Goal: Task Accomplishment & Management: Complete application form

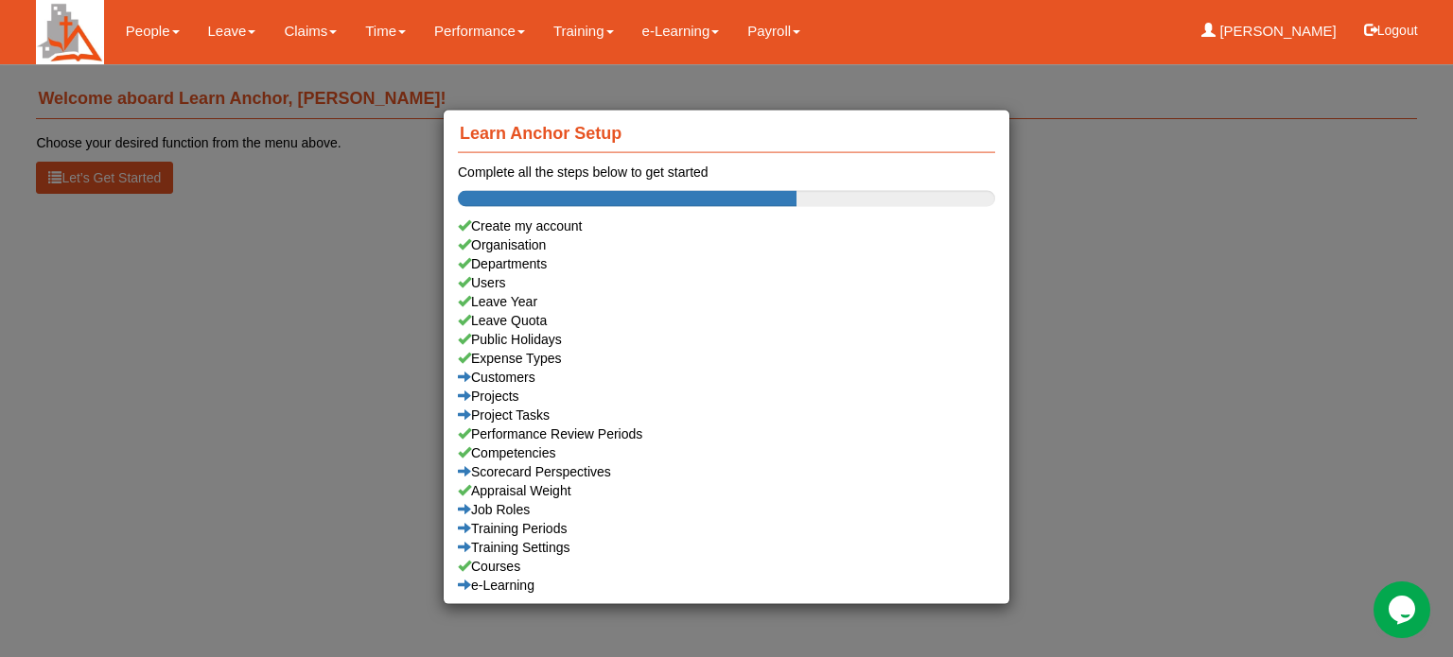
click at [217, 31] on div "Learn Anchor Setup Complete all the steps below to get started Create my accoun…" at bounding box center [726, 328] width 1453 height 657
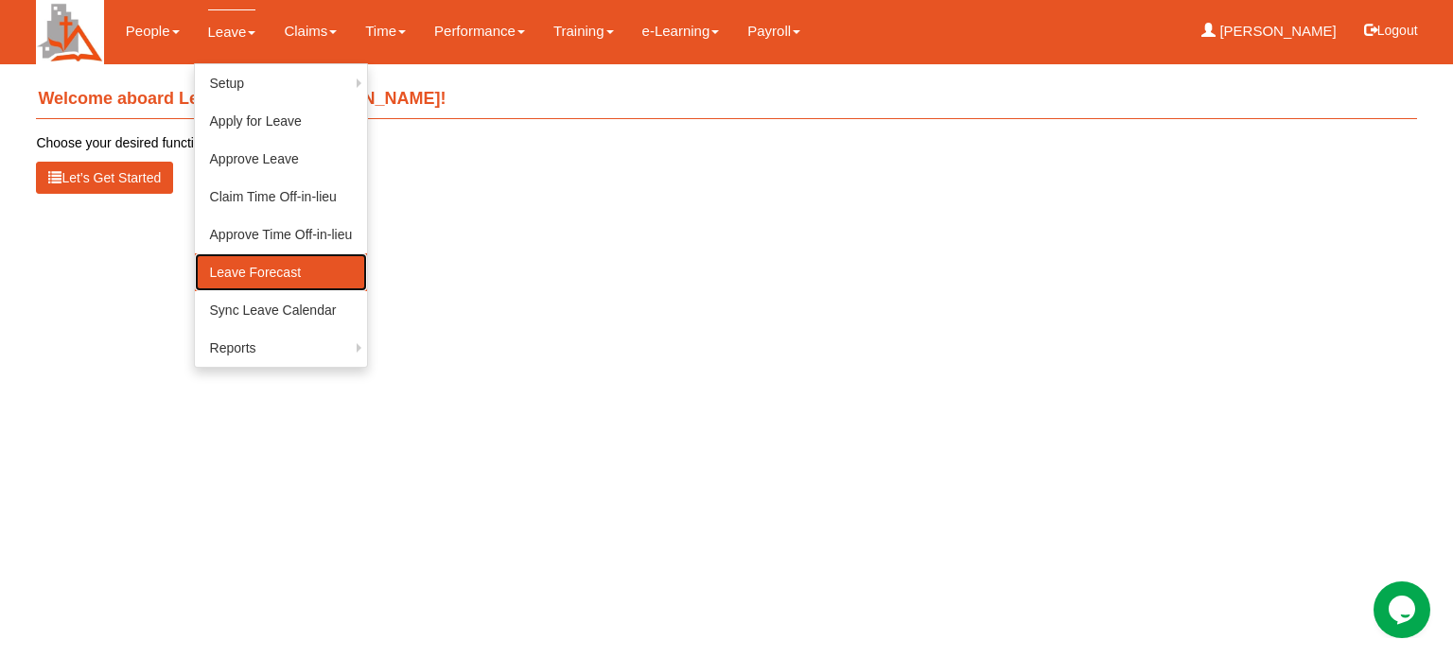
click at [261, 276] on link "Leave Forecast" at bounding box center [281, 272] width 173 height 38
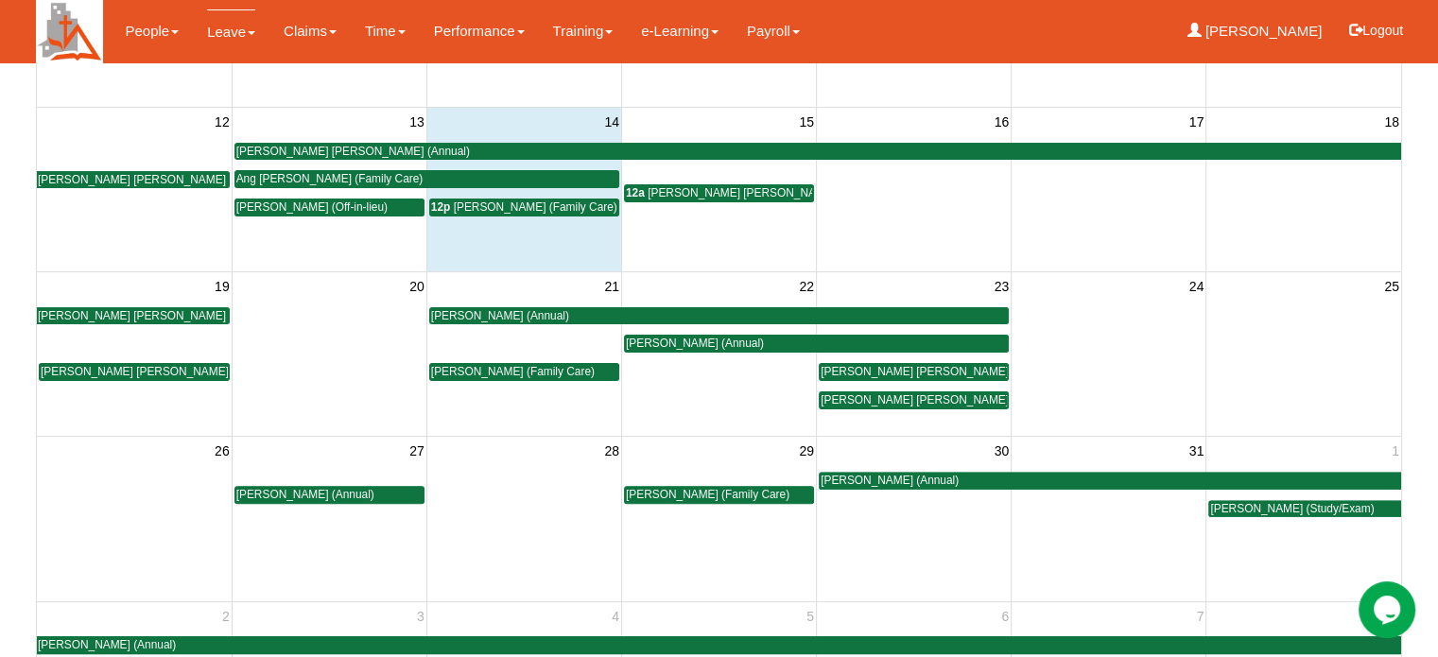
scroll to position [473, 0]
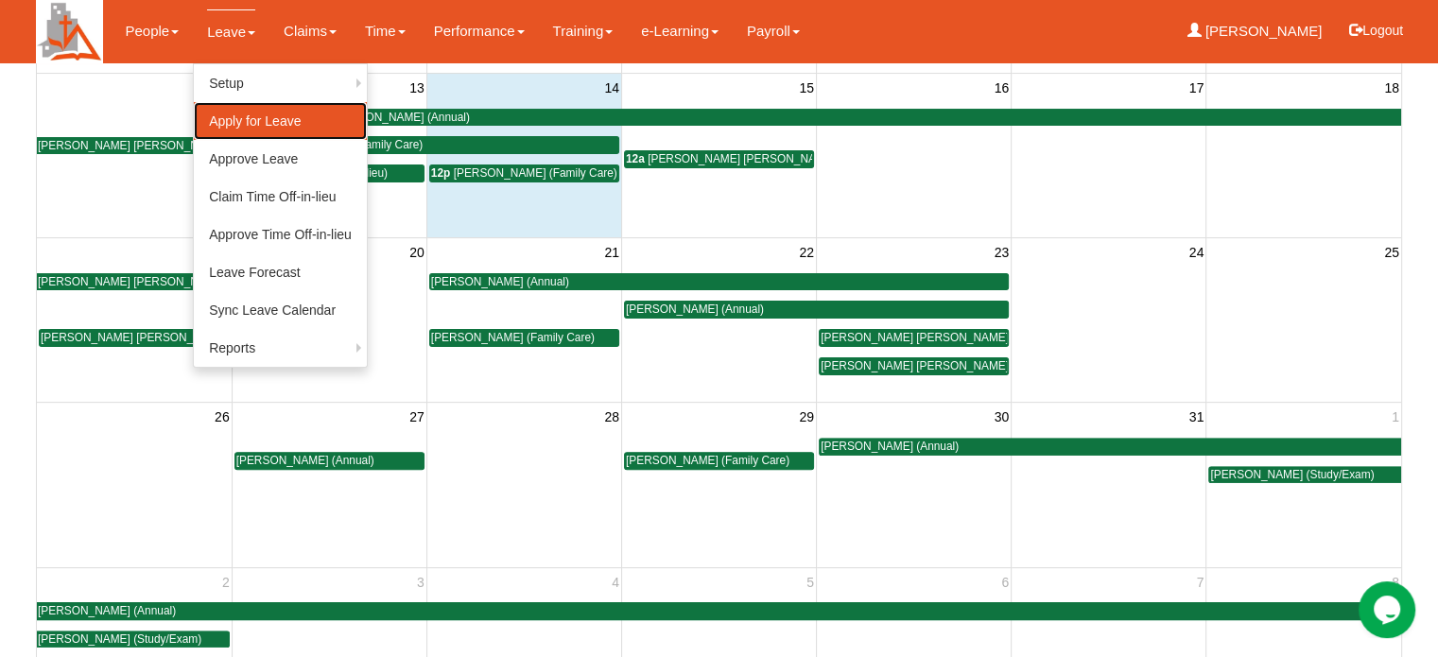
click at [243, 124] on link "Apply for Leave" at bounding box center [280, 121] width 173 height 38
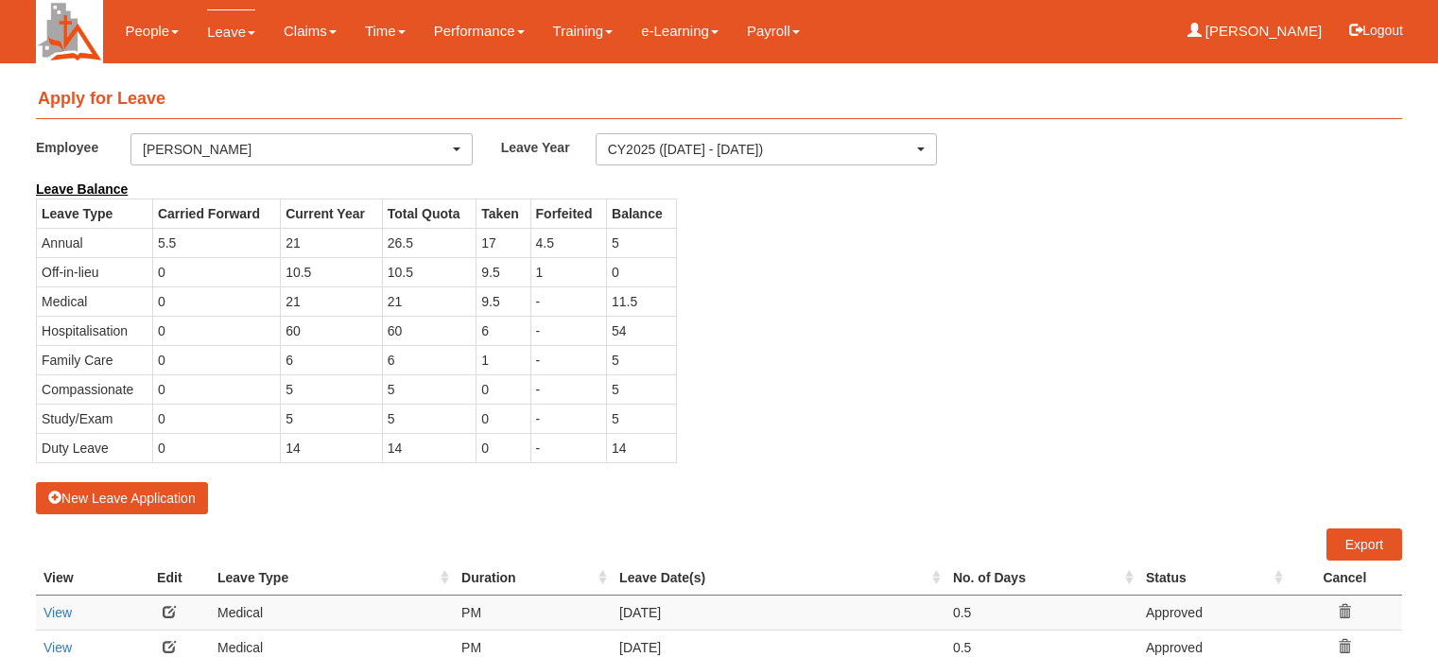
select select "50"
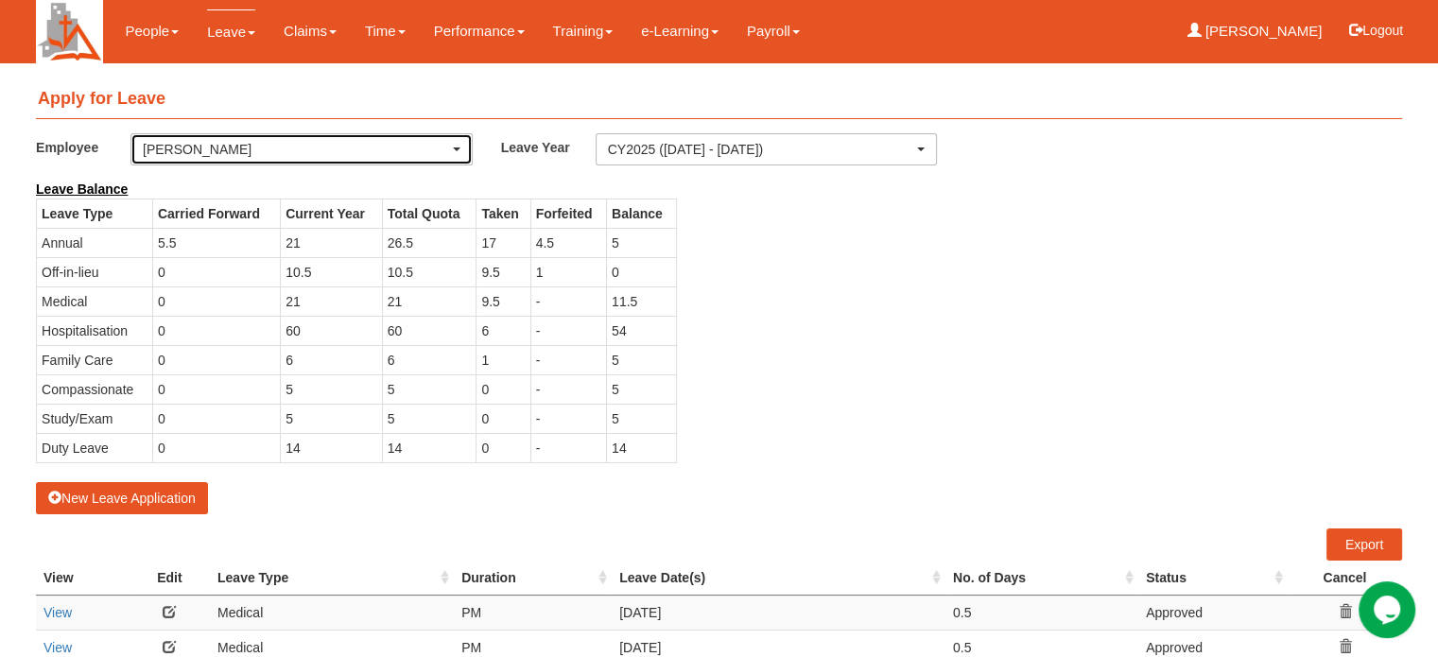
click at [464, 146] on div "[PERSON_NAME]" at bounding box center [301, 149] width 340 height 30
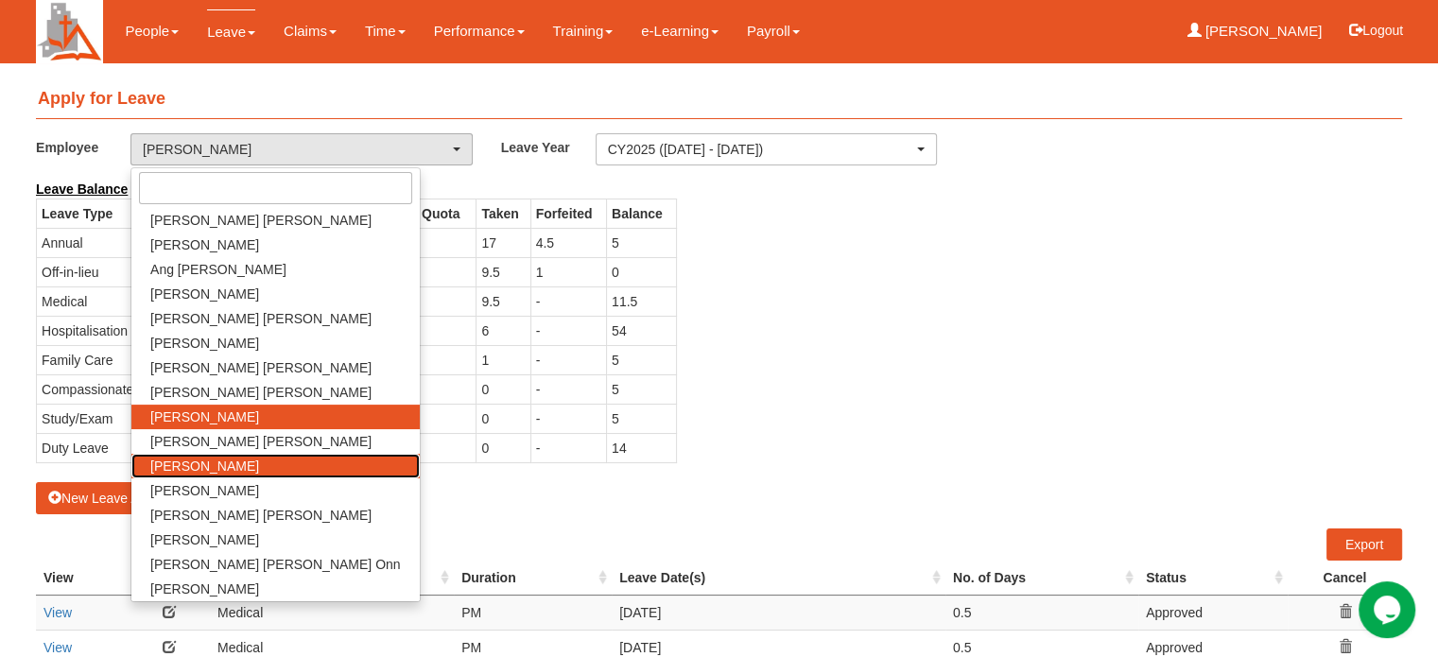
click at [182, 470] on span "[PERSON_NAME]" at bounding box center [204, 466] width 109 height 19
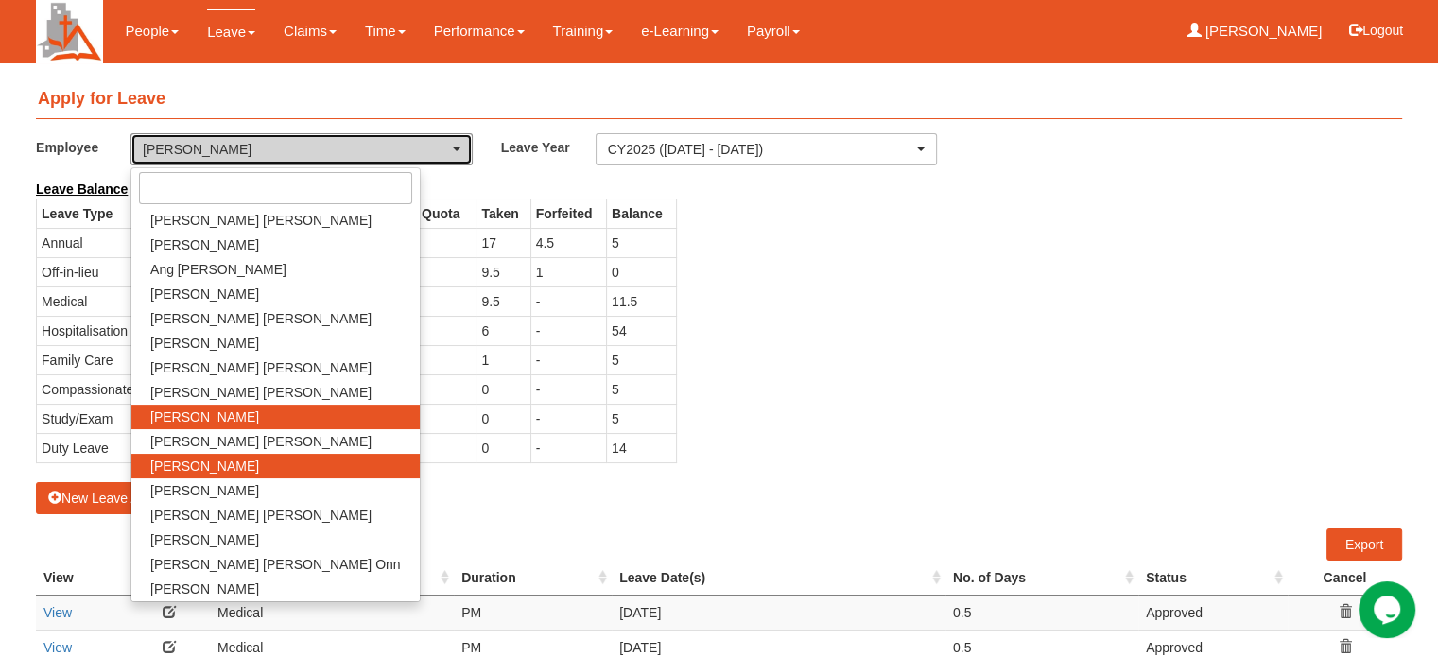
select select "fd1d6c2e-6468-4476-893b-c728d98a4cf2"
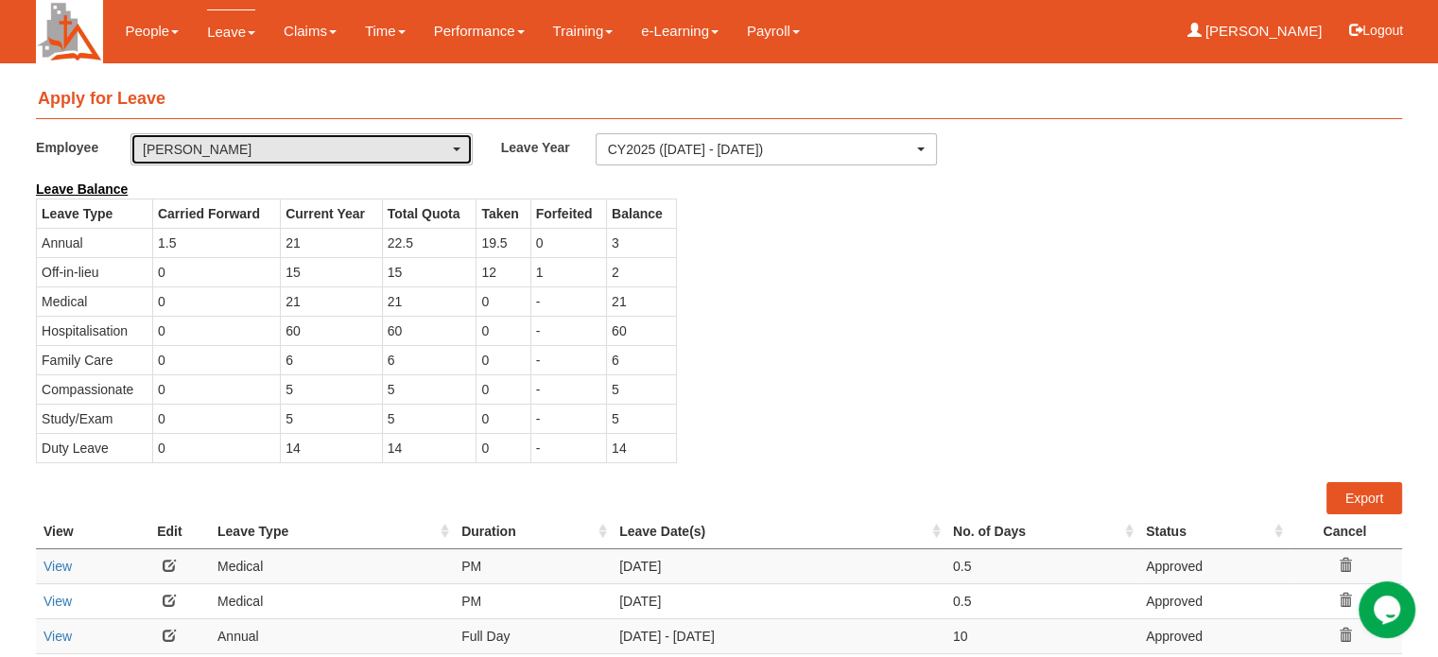
select select "50"
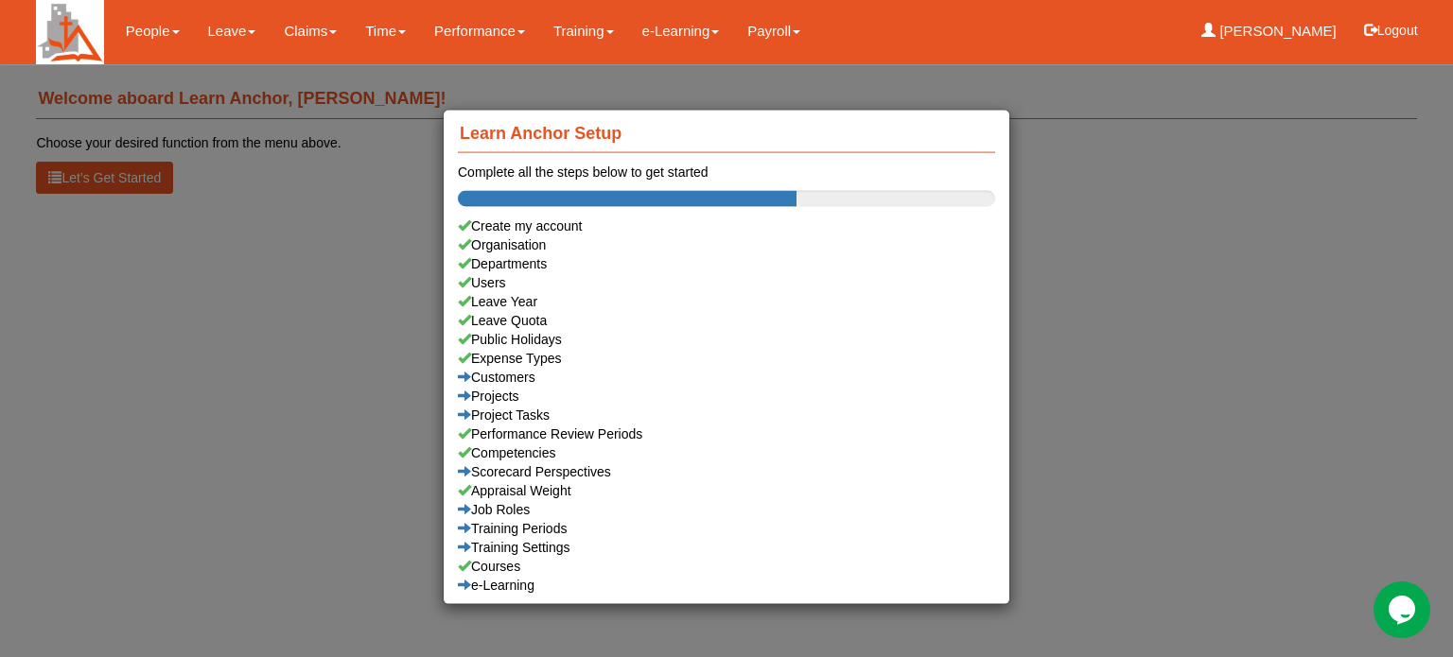
click at [227, 29] on div "Learn Anchor Setup Complete all the steps below to get started Create my accoun…" at bounding box center [726, 328] width 1453 height 657
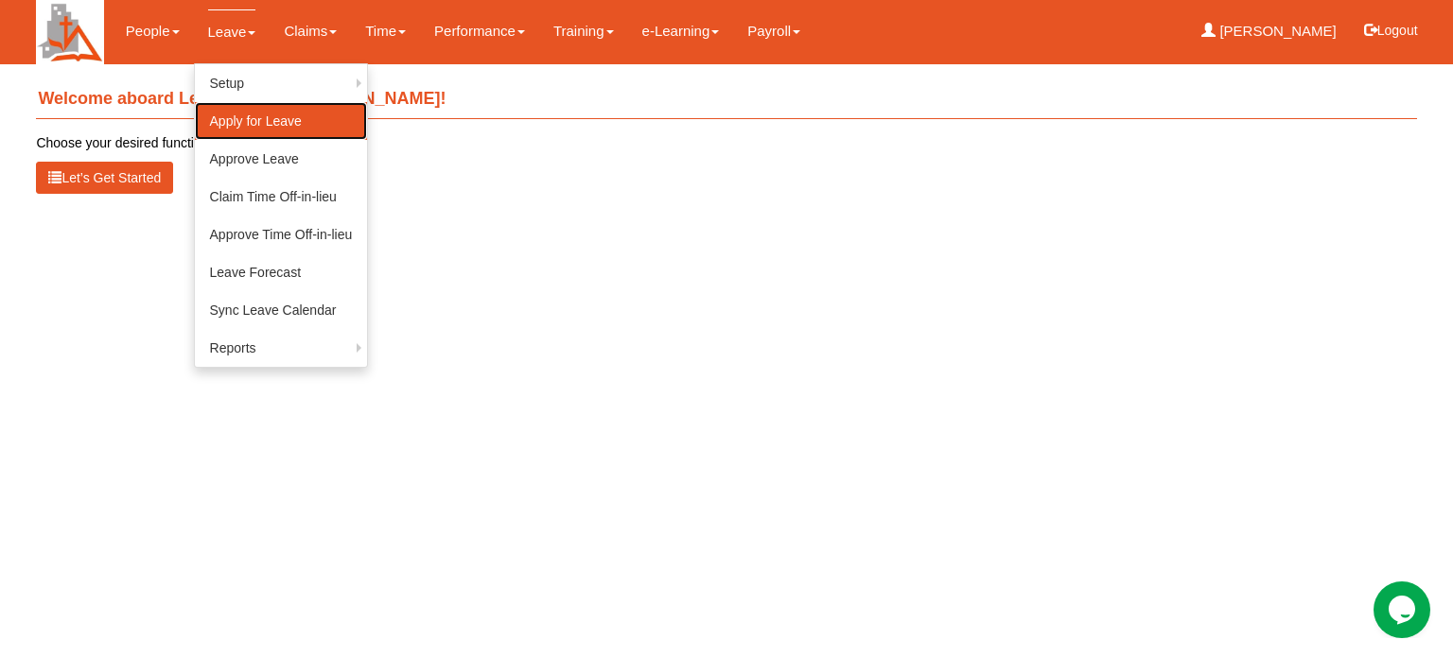
click at [216, 124] on link "Apply for Leave" at bounding box center [281, 121] width 173 height 38
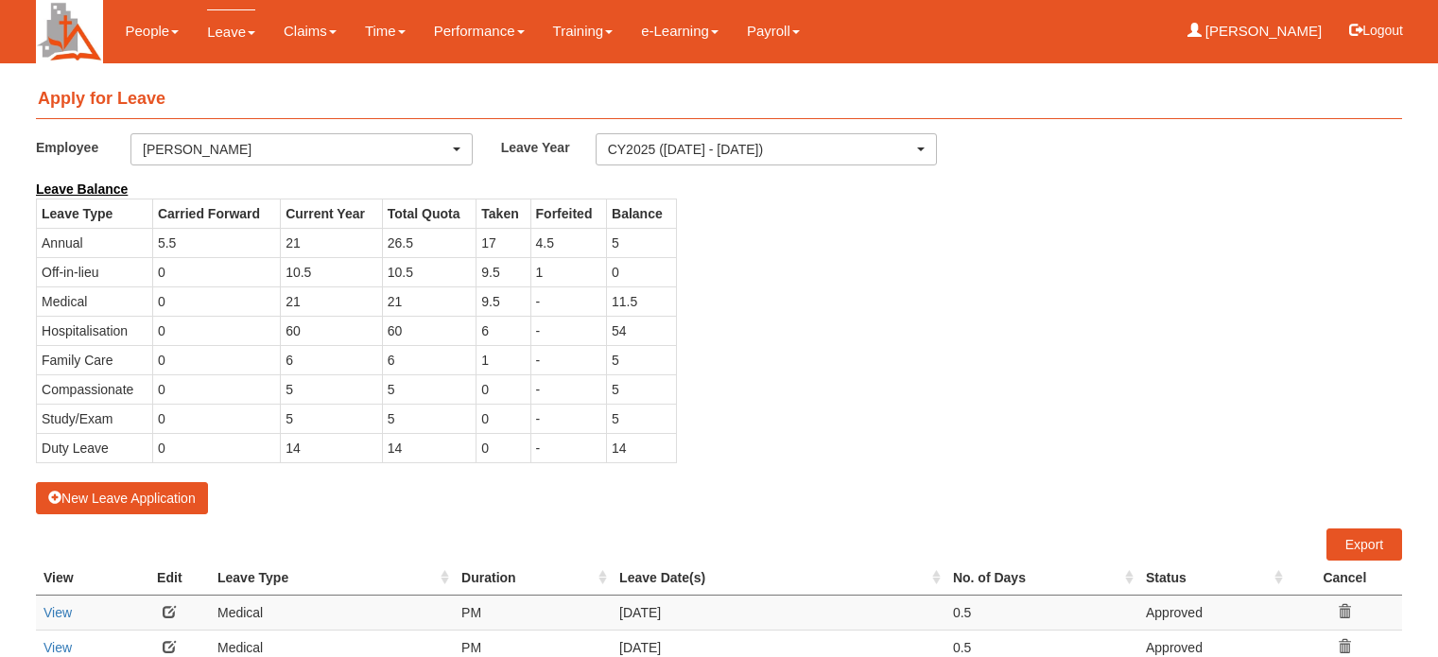
select select "50"
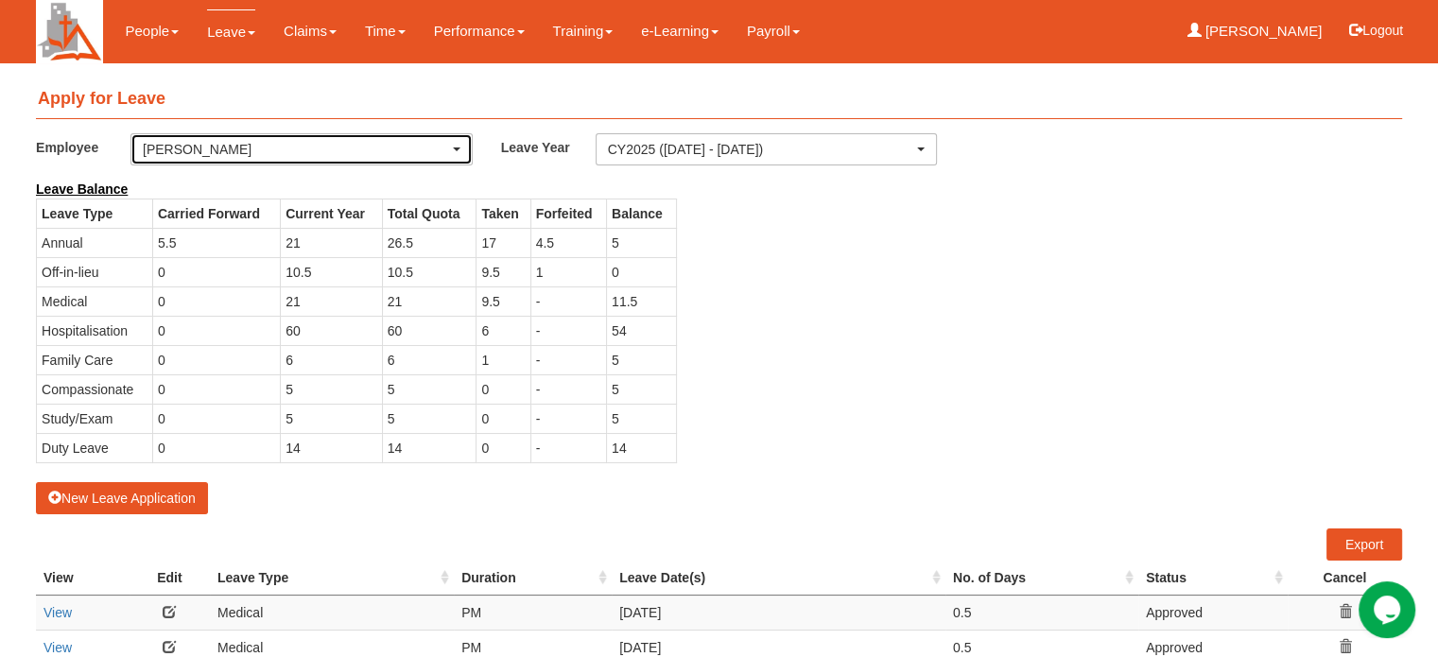
click at [458, 146] on div "[PERSON_NAME]" at bounding box center [302, 149] width 318 height 19
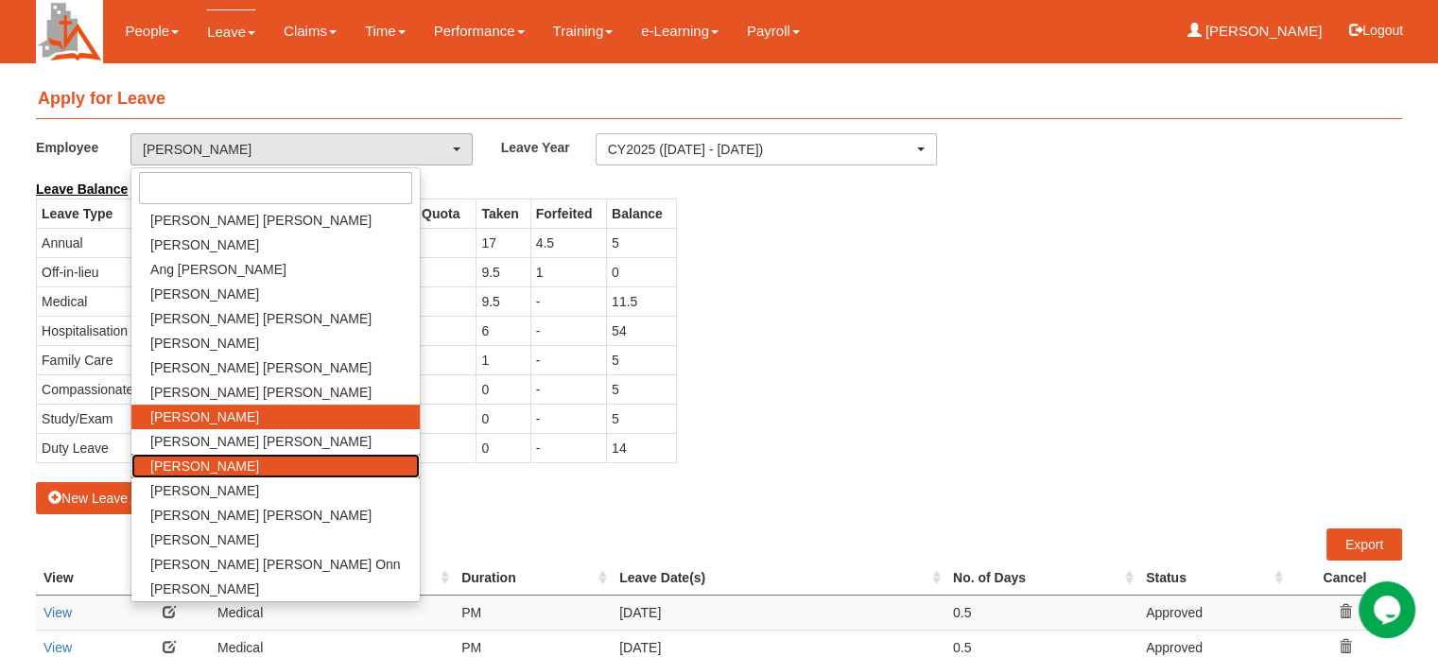
click at [262, 471] on link "[PERSON_NAME]" at bounding box center [275, 466] width 288 height 25
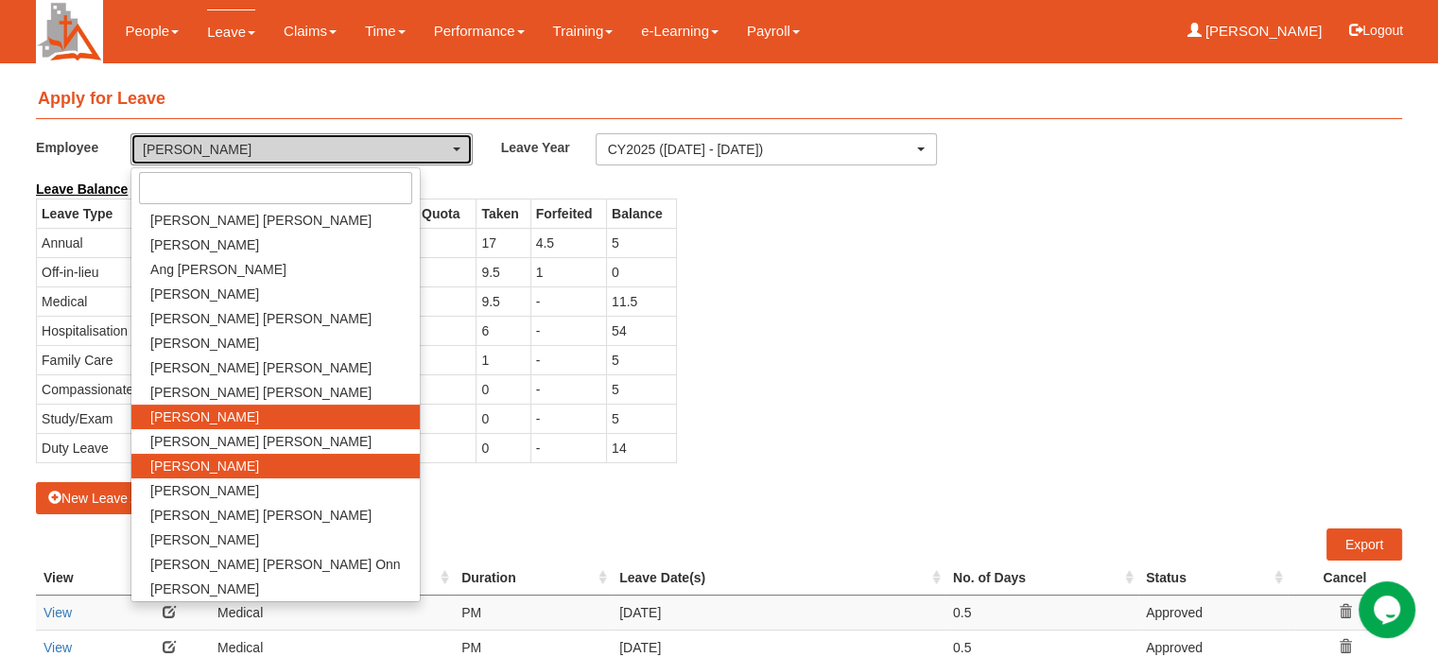
select select "fd1d6c2e-6468-4476-893b-c728d98a4cf2"
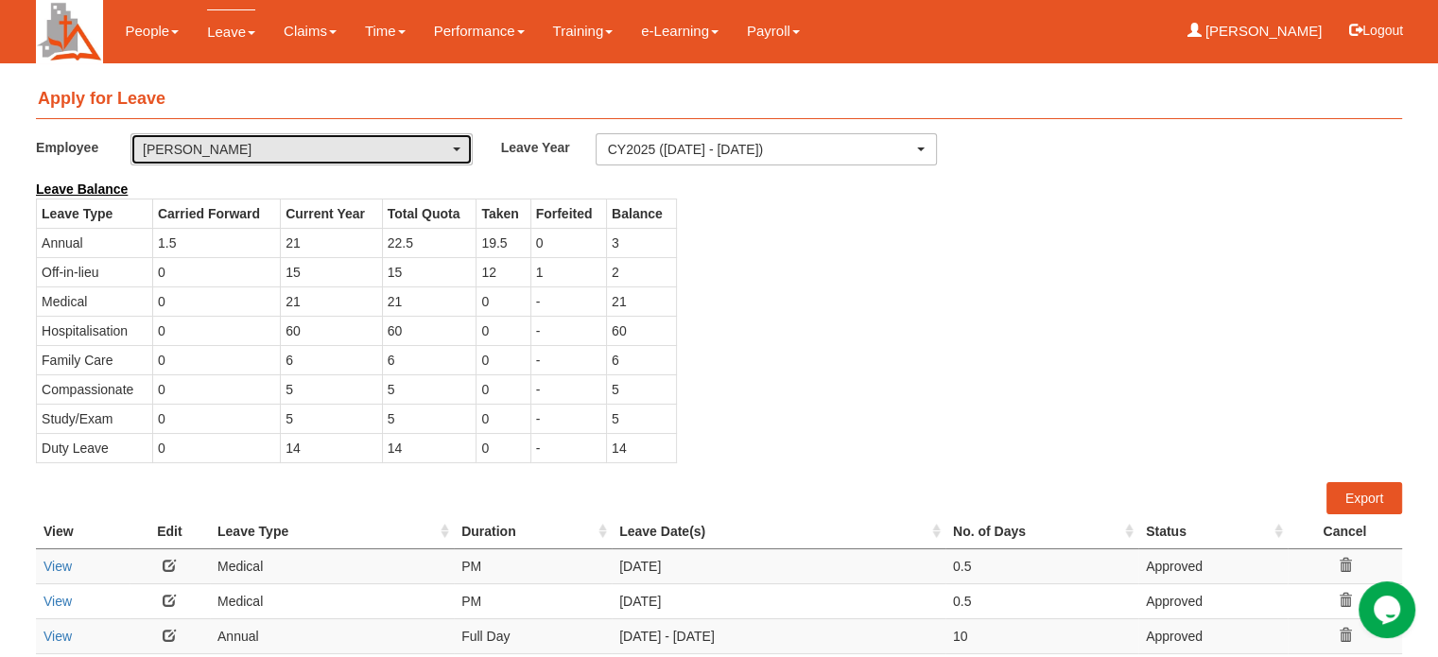
select select "50"
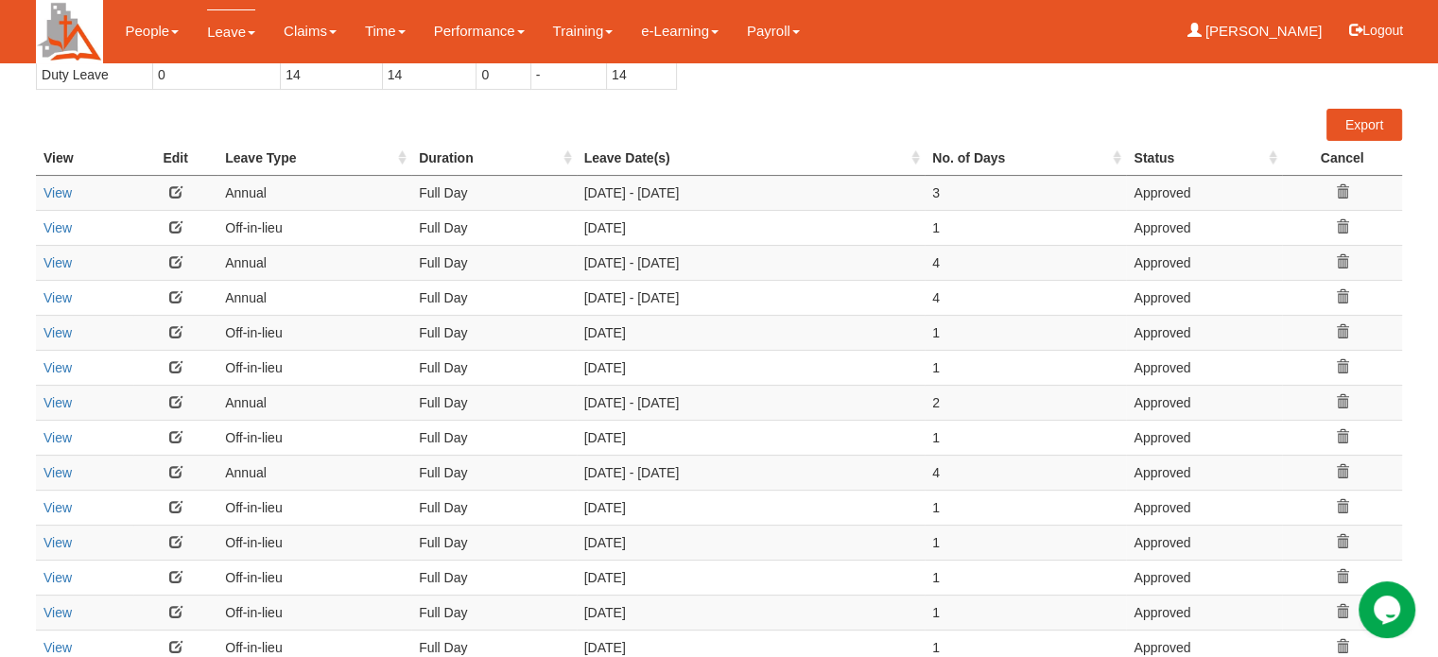
scroll to position [378, 0]
